Goal: Navigation & Orientation: Find specific page/section

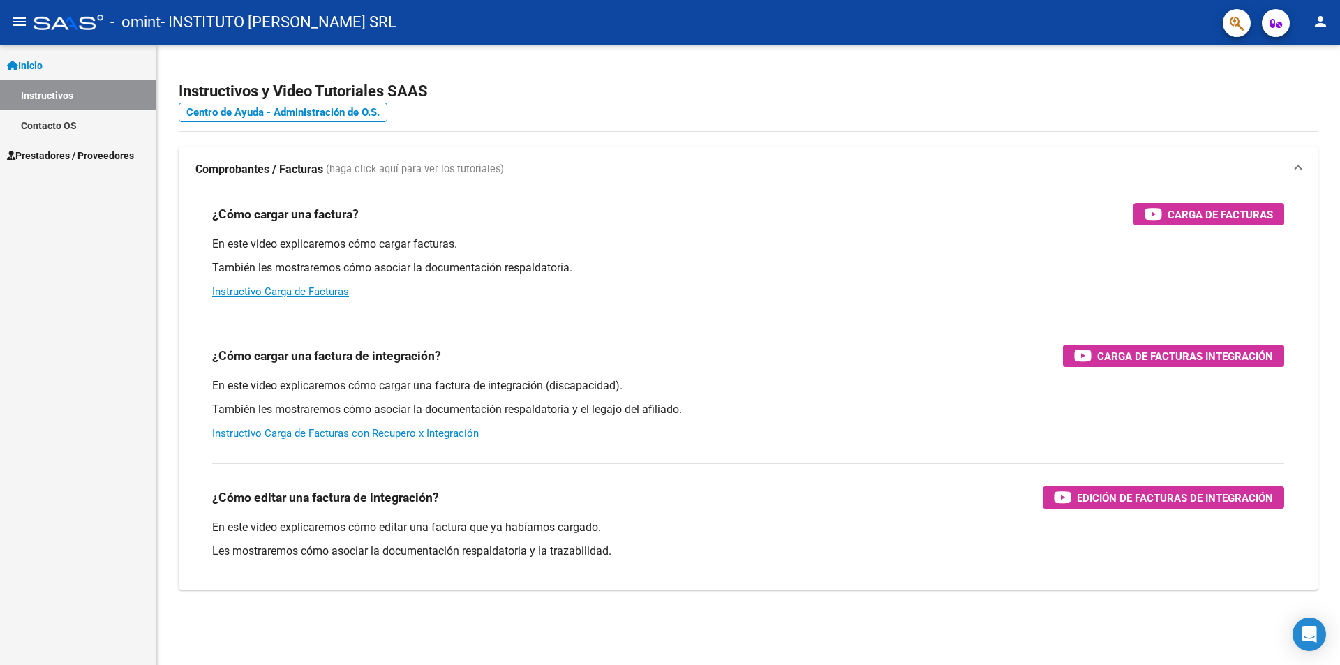
click at [54, 154] on span "Prestadores / Proveedores" at bounding box center [70, 155] width 127 height 15
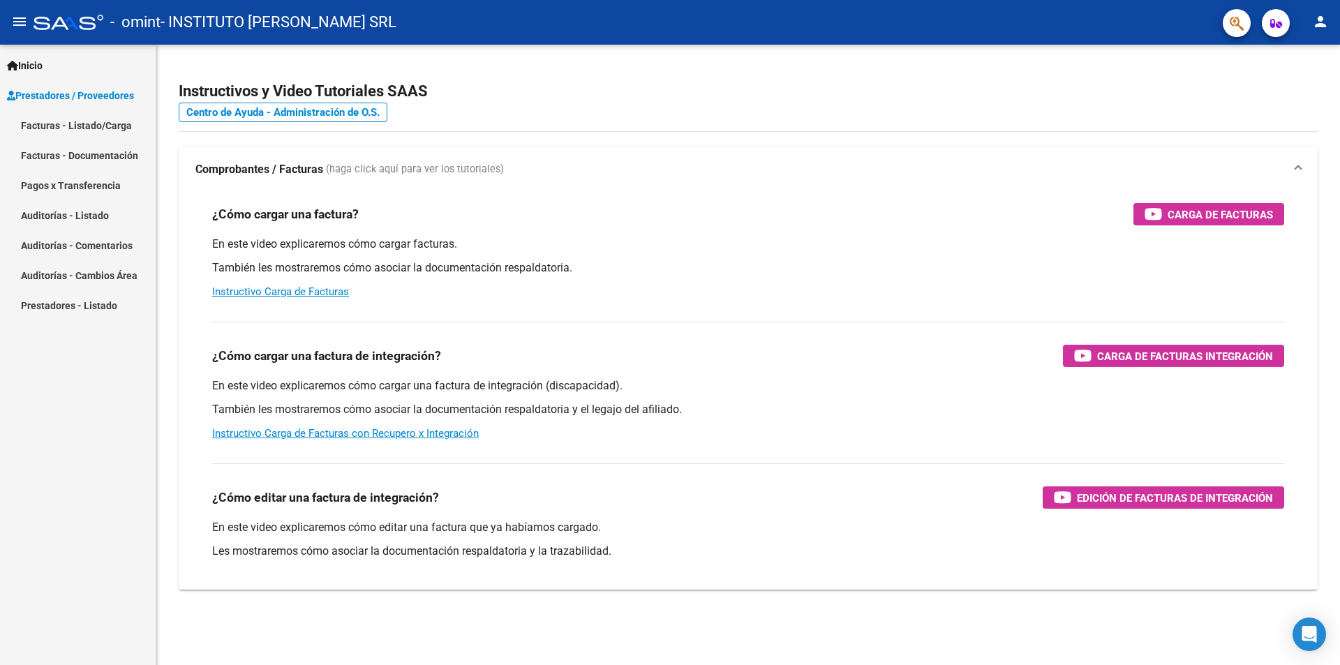
click at [84, 124] on link "Facturas - Listado/Carga" at bounding box center [78, 125] width 156 height 30
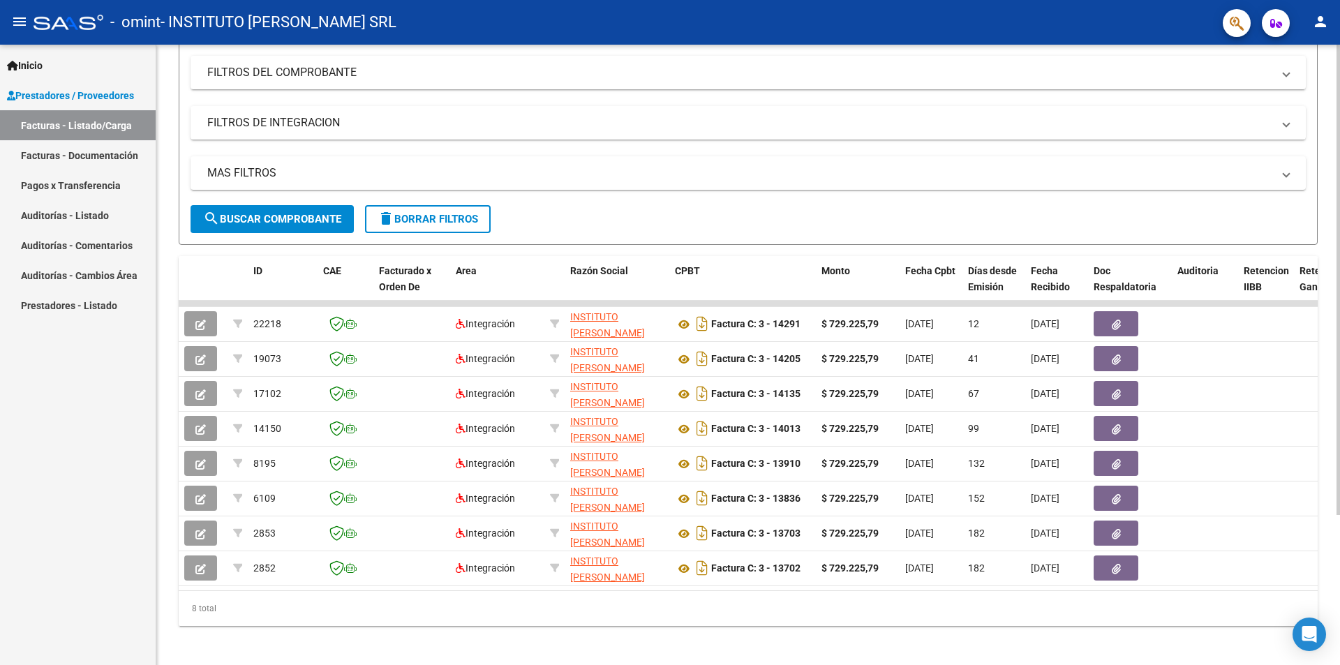
scroll to position [198, 0]
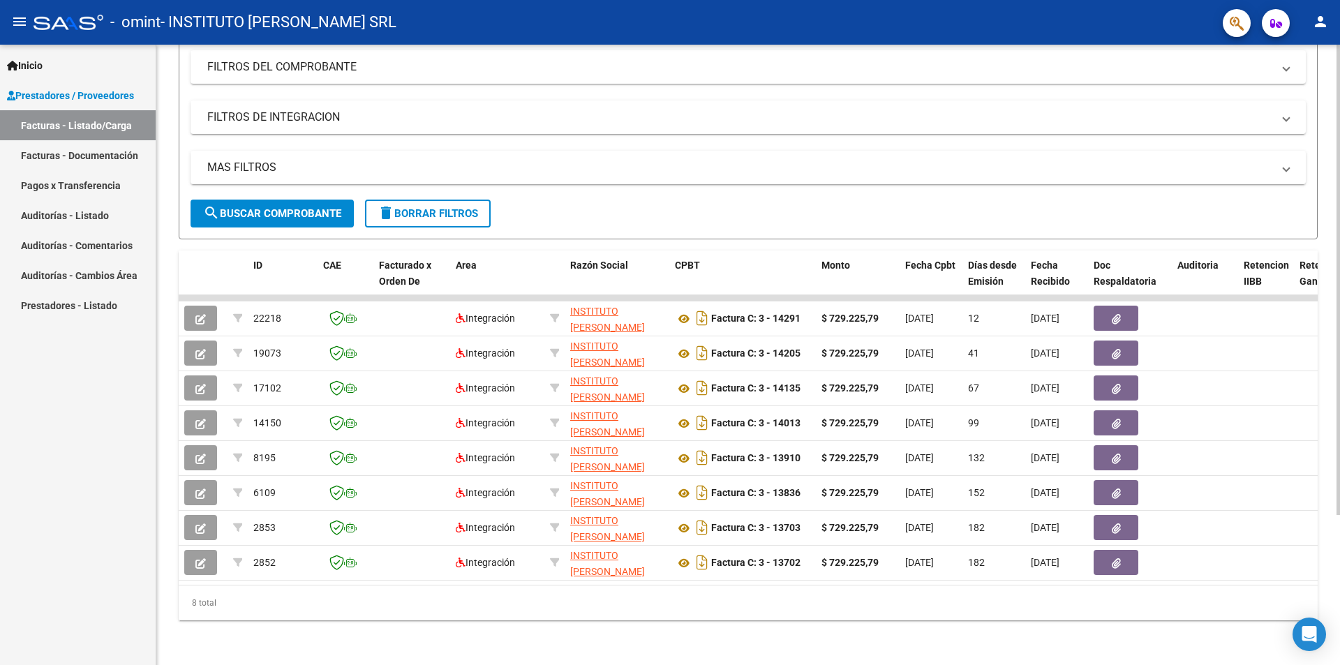
click at [1339, 498] on div at bounding box center [1338, 429] width 3 height 470
click at [84, 186] on link "Pagos x Transferencia" at bounding box center [78, 185] width 156 height 30
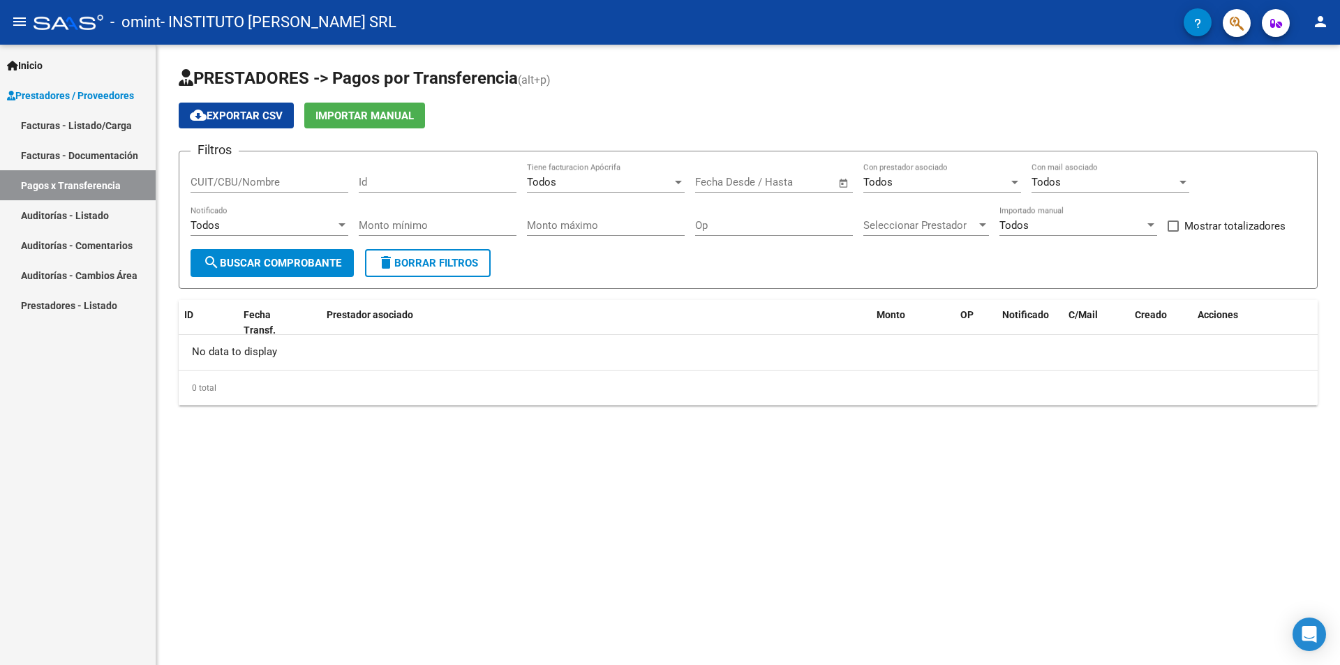
click at [107, 299] on link "Prestadores - Listado" at bounding box center [78, 305] width 156 height 30
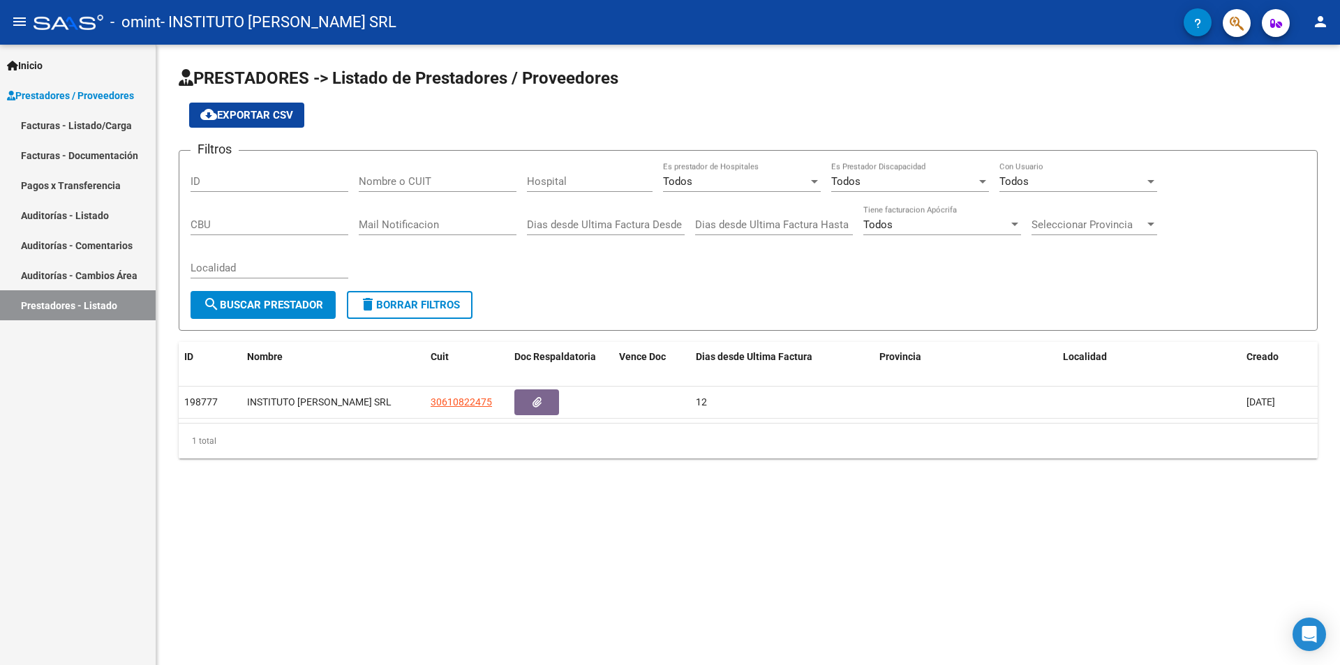
click at [102, 279] on link "Auditorías - Cambios Área" at bounding box center [78, 275] width 156 height 30
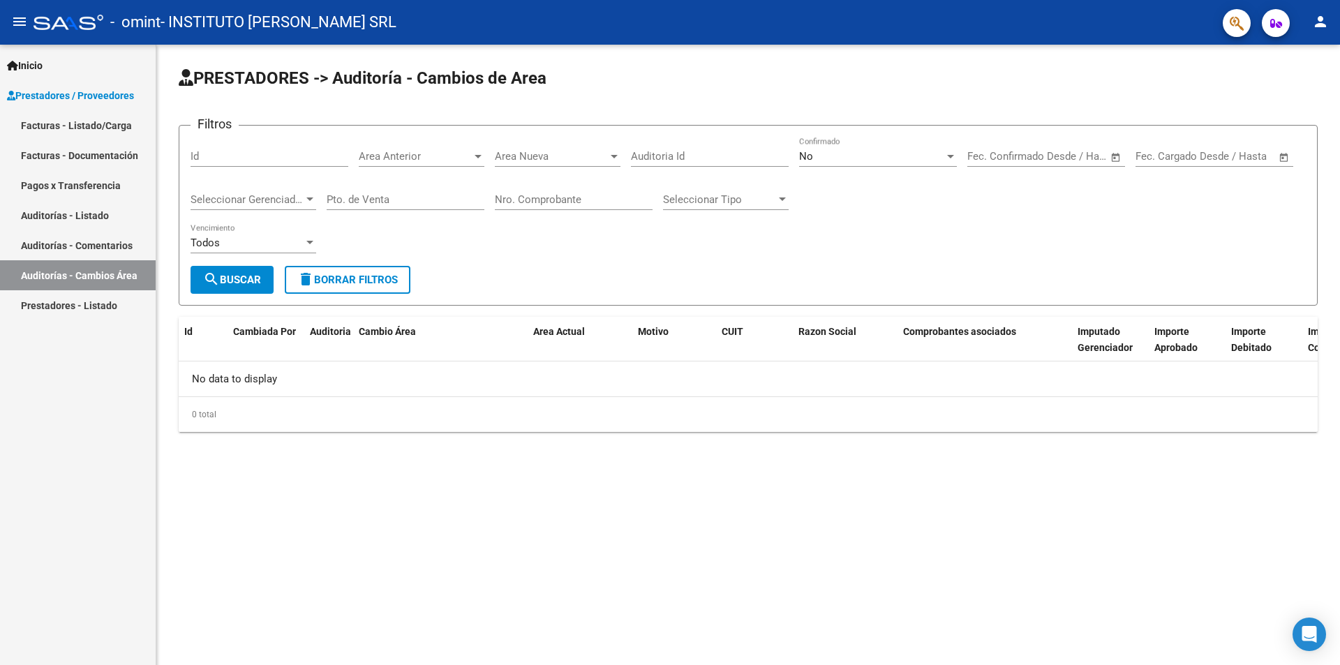
click at [99, 239] on link "Auditorías - Comentarios" at bounding box center [78, 245] width 156 height 30
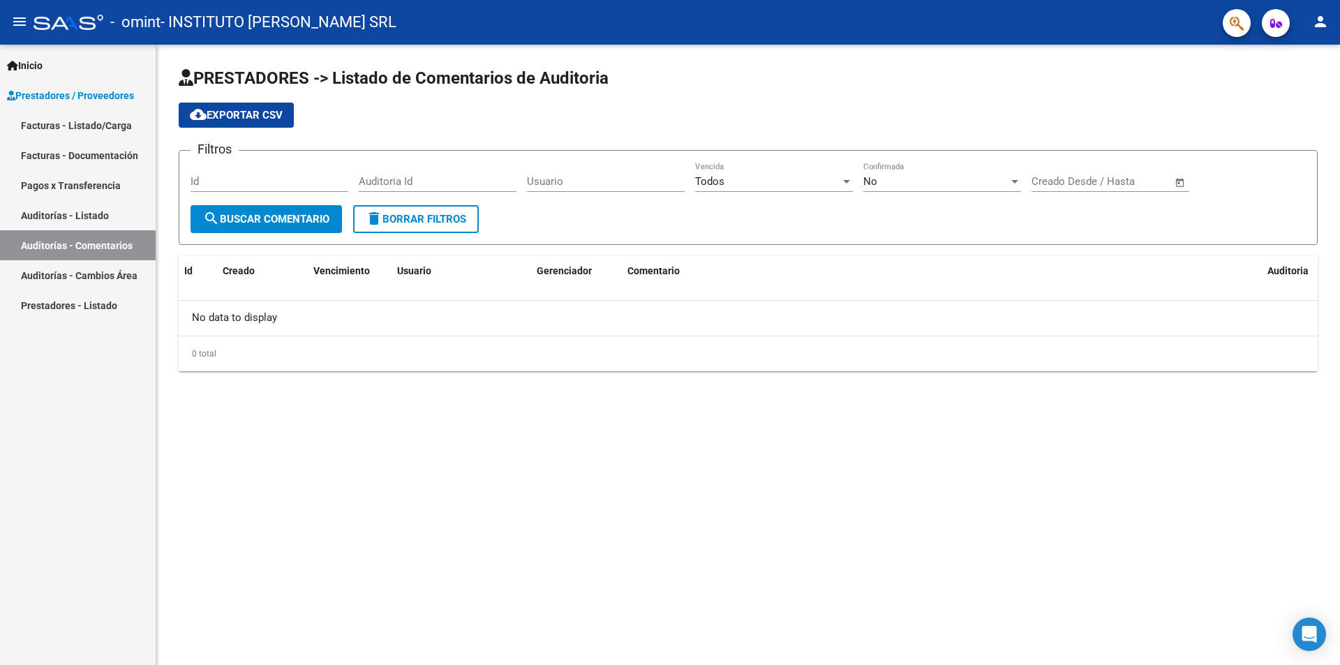
click at [93, 213] on link "Auditorías - Listado" at bounding box center [78, 215] width 156 height 30
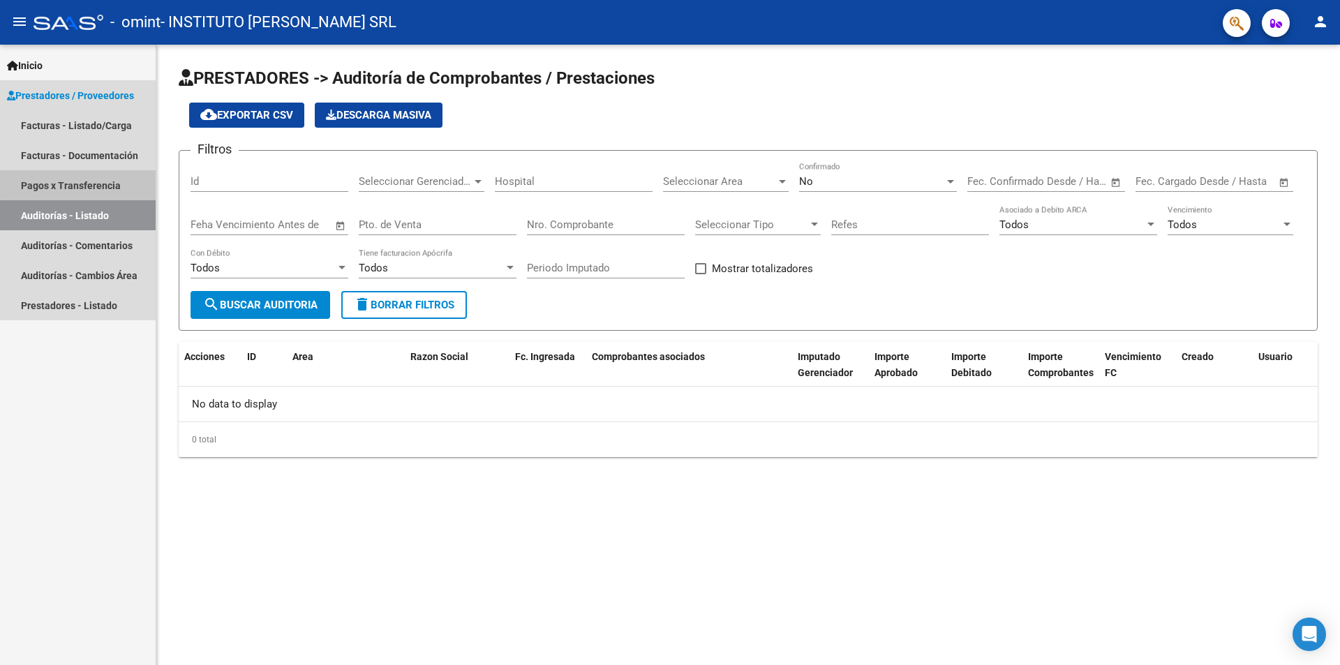
click at [94, 179] on link "Pagos x Transferencia" at bounding box center [78, 185] width 156 height 30
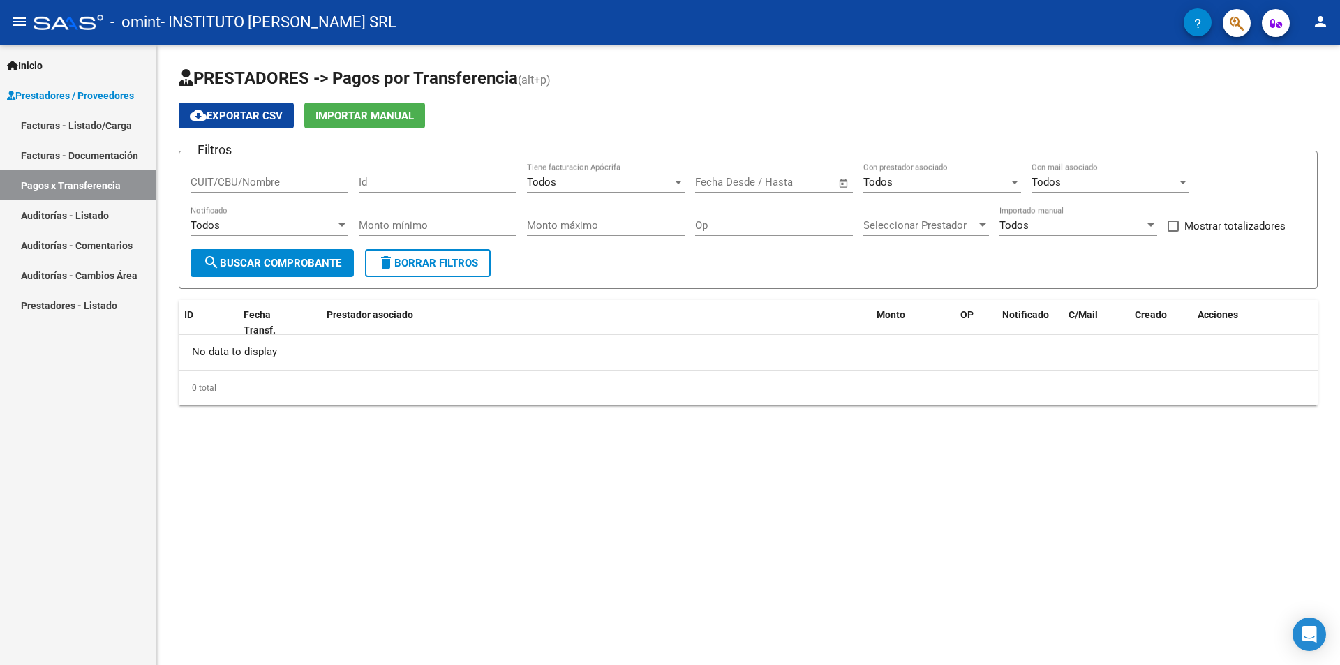
click at [56, 212] on link "Auditorías - Listado" at bounding box center [78, 215] width 156 height 30
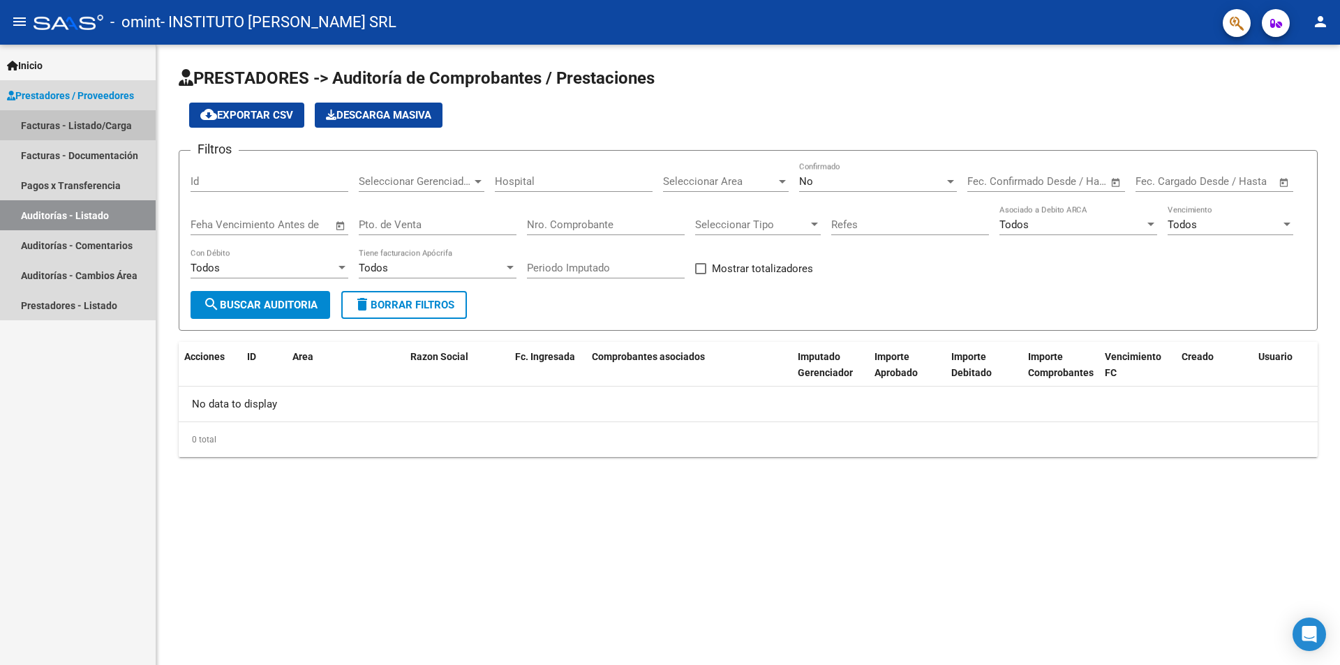
click at [93, 126] on link "Facturas - Listado/Carga" at bounding box center [78, 125] width 156 height 30
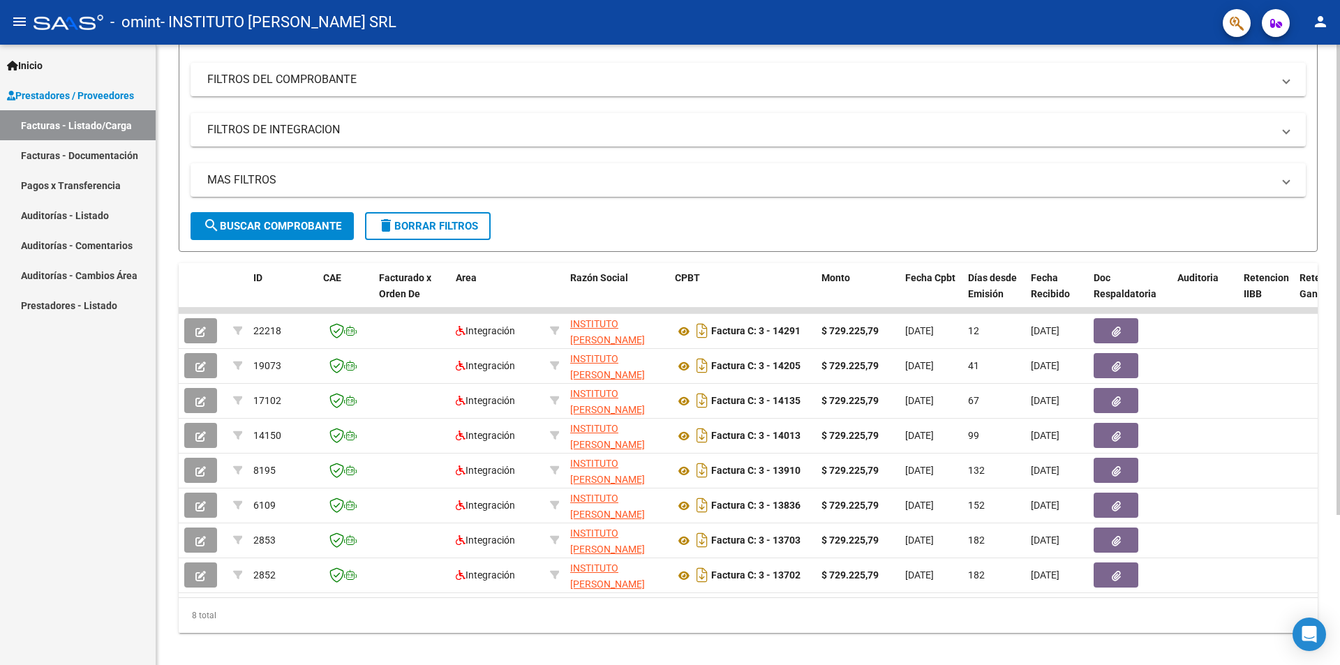
scroll to position [198, 0]
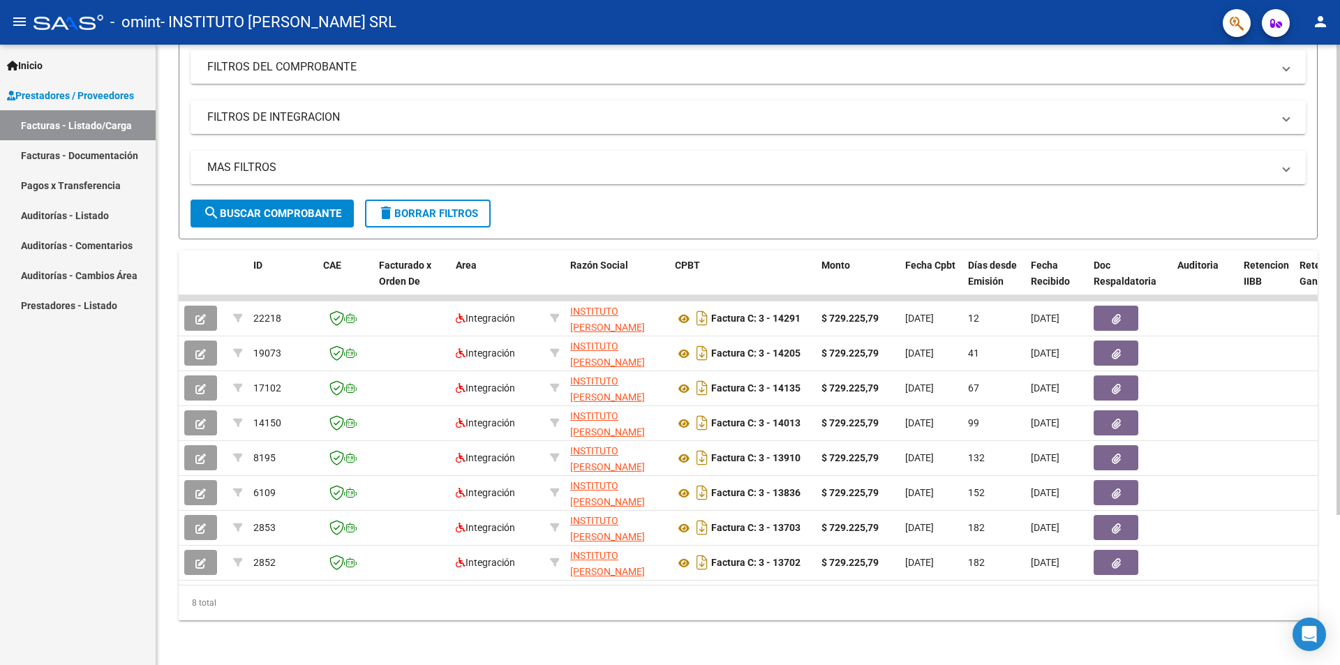
click at [1339, 546] on div at bounding box center [1338, 429] width 3 height 470
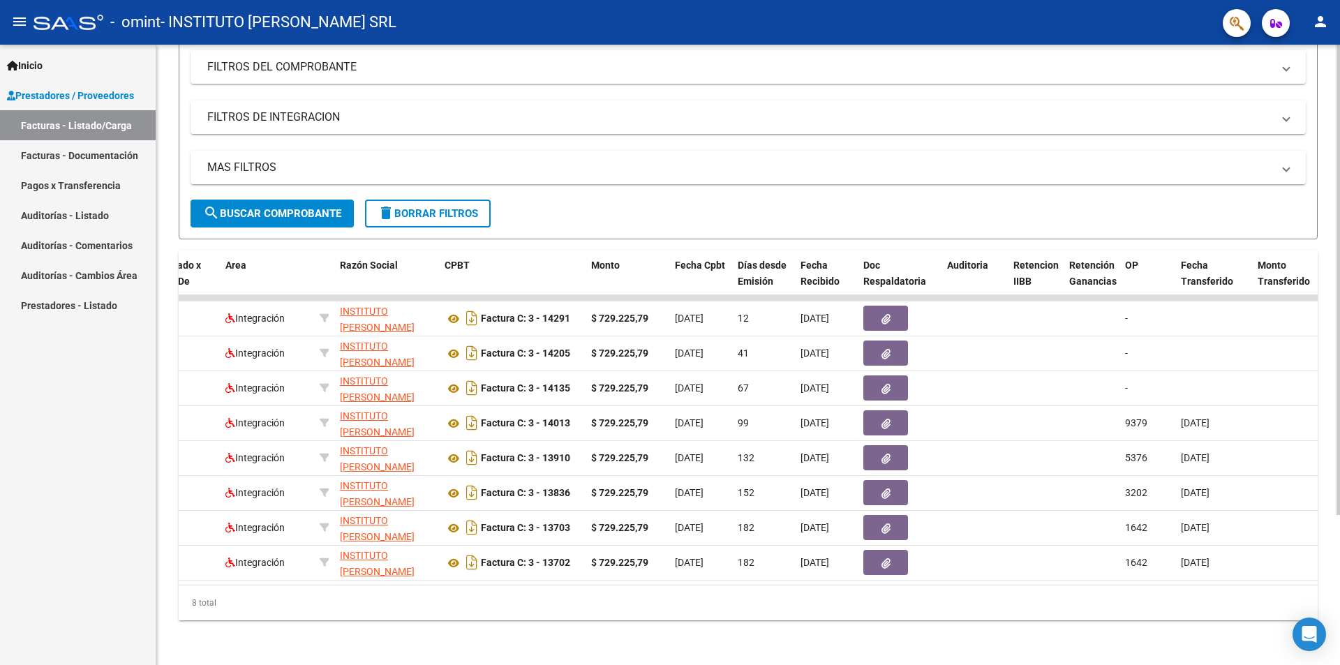
scroll to position [0, 0]
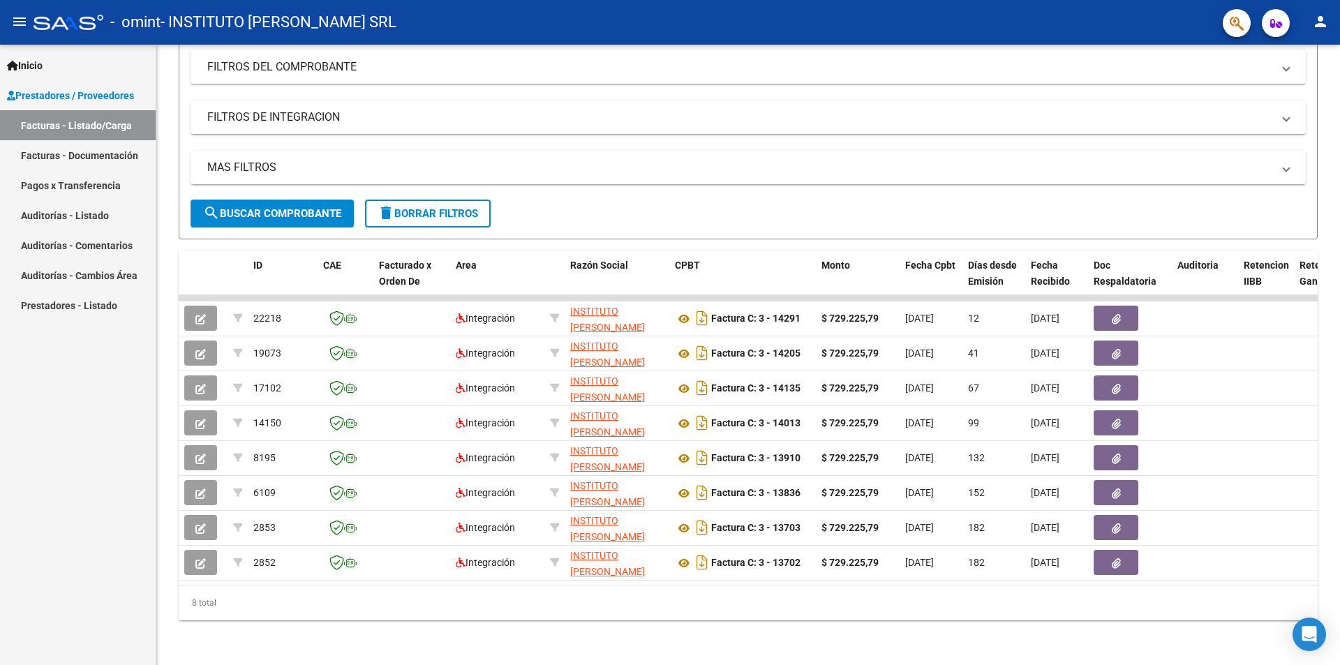
click at [1314, 22] on mat-icon "person" at bounding box center [1320, 21] width 17 height 17
click at [1289, 88] on button "exit_to_app Salir" at bounding box center [1291, 92] width 85 height 34
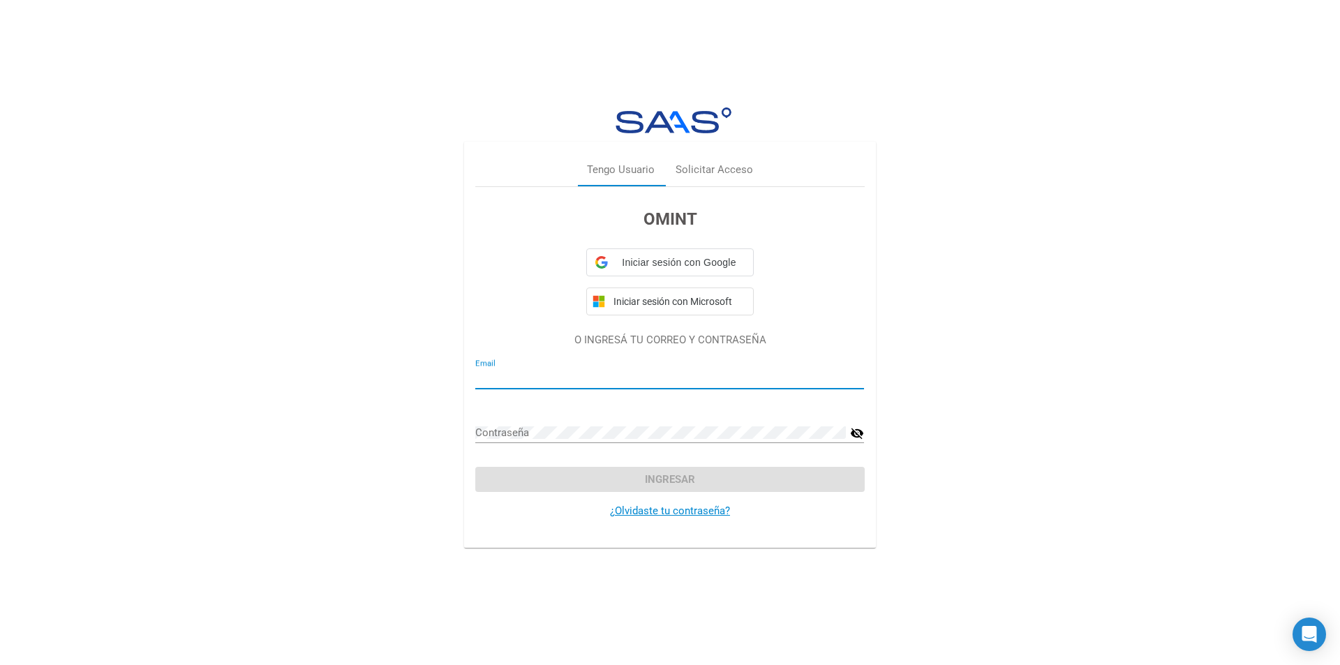
type input "SAAS POR OMINT"
